Goal: Find contact information: Obtain details needed to contact an individual or organization

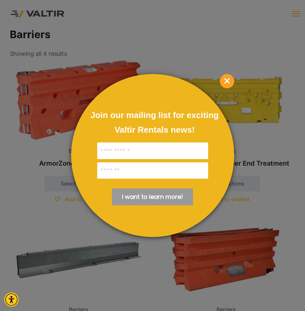
click at [225, 80] on span "×" at bounding box center [227, 81] width 14 height 14
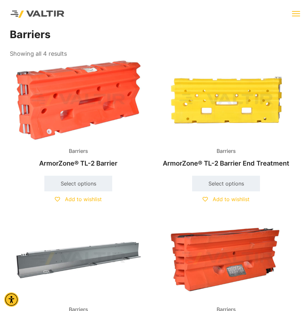
drag, startPoint x: 297, startPoint y: 14, endPoint x: 293, endPoint y: 14, distance: 4.6
click at [297, 14] on button "menu toggle" at bounding box center [296, 14] width 8 height 8
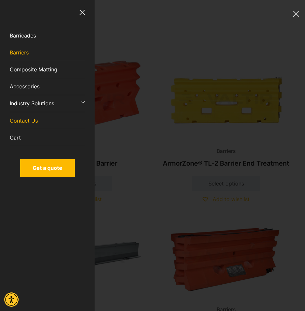
click at [34, 115] on link "Contact Us" at bounding box center [47, 120] width 75 height 17
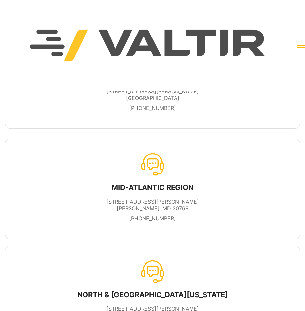
scroll to position [359, 0]
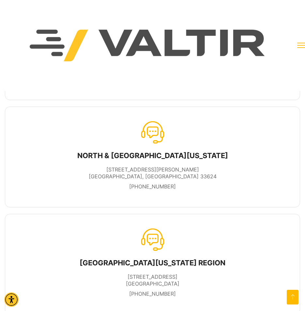
click at [243, 164] on div "NORTH & CENTRAL FLORIDA 9508 N Trask Street Tampa, FL 33624 817-624-0007" at bounding box center [152, 157] width 267 height 73
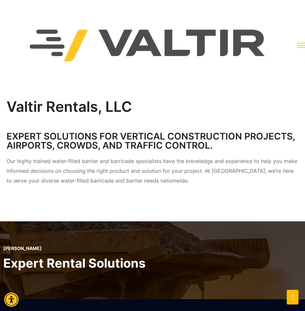
scroll to position [986, 0]
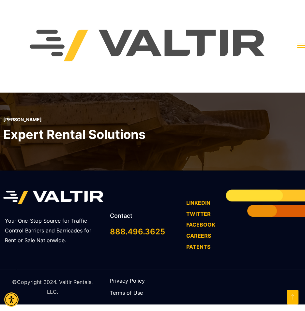
click at [264, 292] on div "©Copyright 2024. Valtir Rentals, LLC. Privacy Policy Terms of Use" at bounding box center [152, 287] width 298 height 35
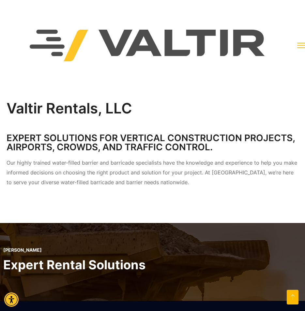
click at [213, 191] on div "Our highly trained water-filled barrier and barricade specialists have the know…" at bounding box center [153, 176] width 292 height 36
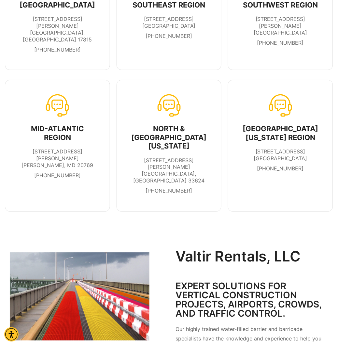
scroll to position [0, 0]
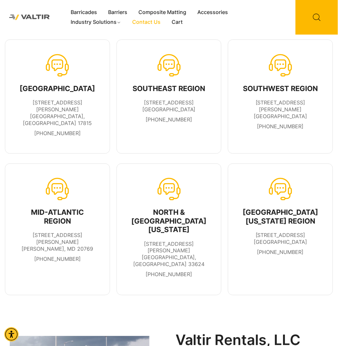
click at [149, 91] on div "SOUTHEAST REGION" at bounding box center [169, 88] width 73 height 8
click at [87, 88] on div "NORTH REGION 900 Patterson Drive Bloomsburg, PA 17815 570-380-2856" at bounding box center [57, 96] width 77 height 86
click at [152, 22] on link "Contact Us" at bounding box center [146, 22] width 39 height 10
